Goal: Entertainment & Leisure: Consume media (video, audio)

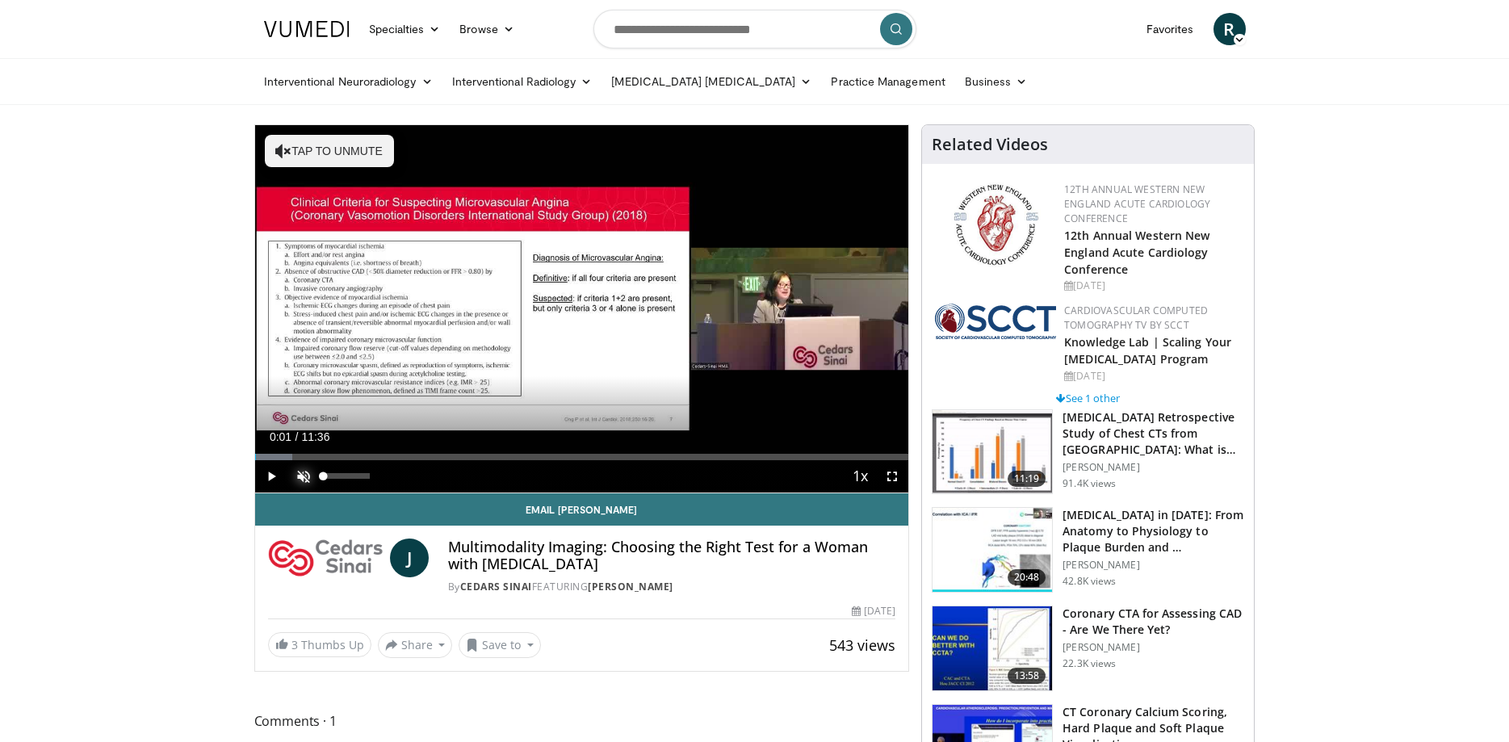
click at [301, 472] on span "Video Player" at bounding box center [303, 476] width 32 height 32
click at [271, 476] on span "Video Player" at bounding box center [271, 476] width 32 height 32
click at [894, 472] on span "Video Player" at bounding box center [892, 476] width 32 height 32
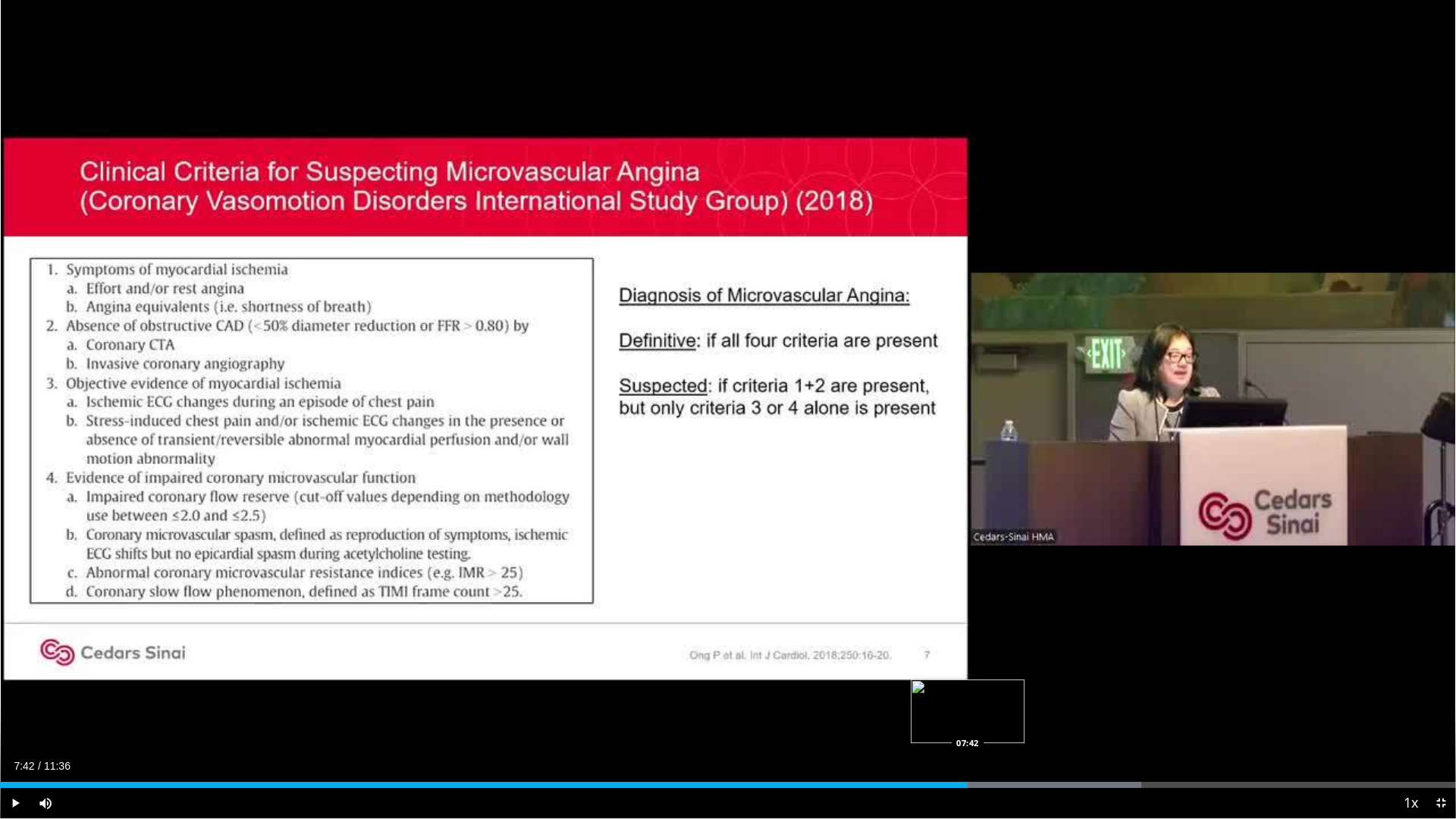
click at [967, 696] on div "07:42" at bounding box center [483, 785] width 967 height 6
